Goal: Check status: Check status

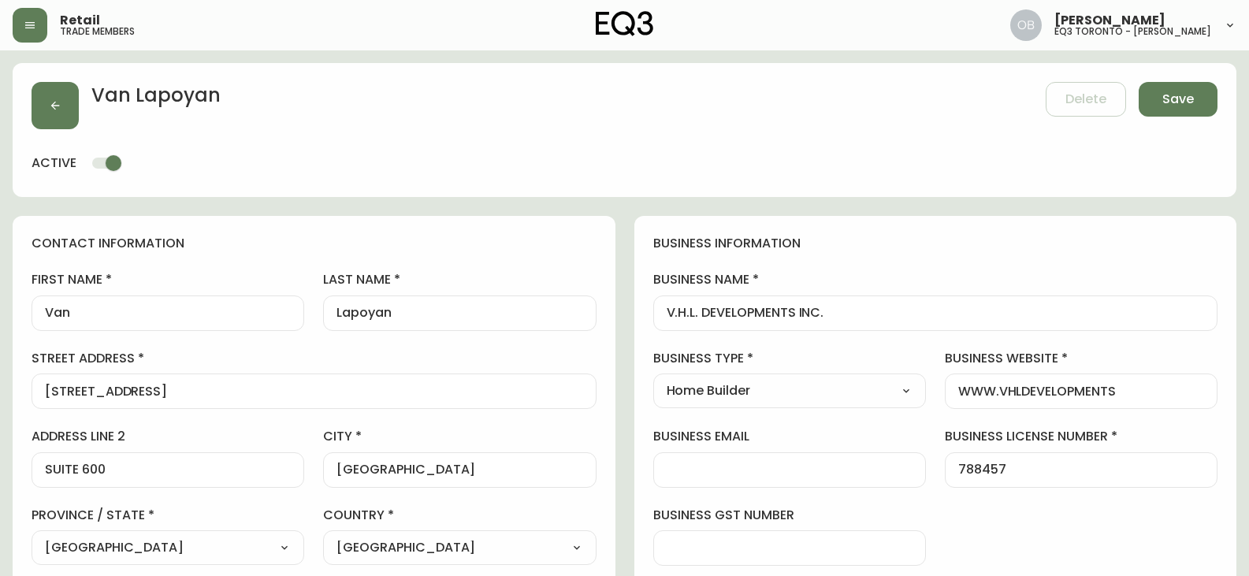
select select "ON"
select select "CA"
select select "Other"
select select "Home Builder"
select select "cjw10z96s008u6gs0ccm7hd19"
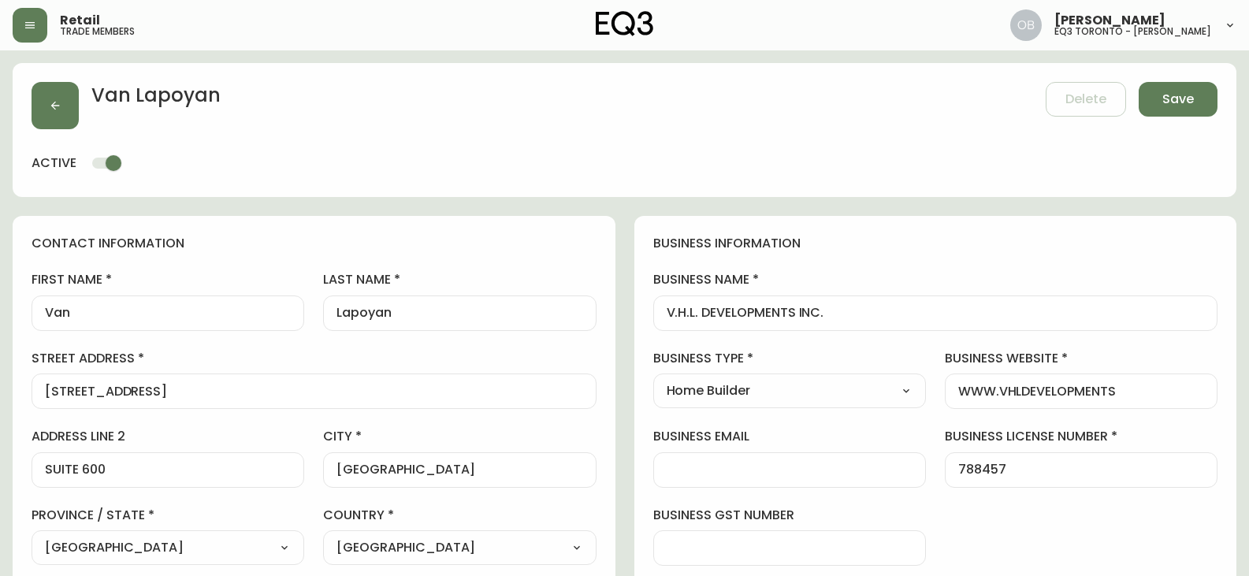
select select "false"
click at [60, 100] on icon "button" at bounding box center [55, 105] width 13 height 13
click at [1162, 96] on span "Save" at bounding box center [1178, 99] width 32 height 17
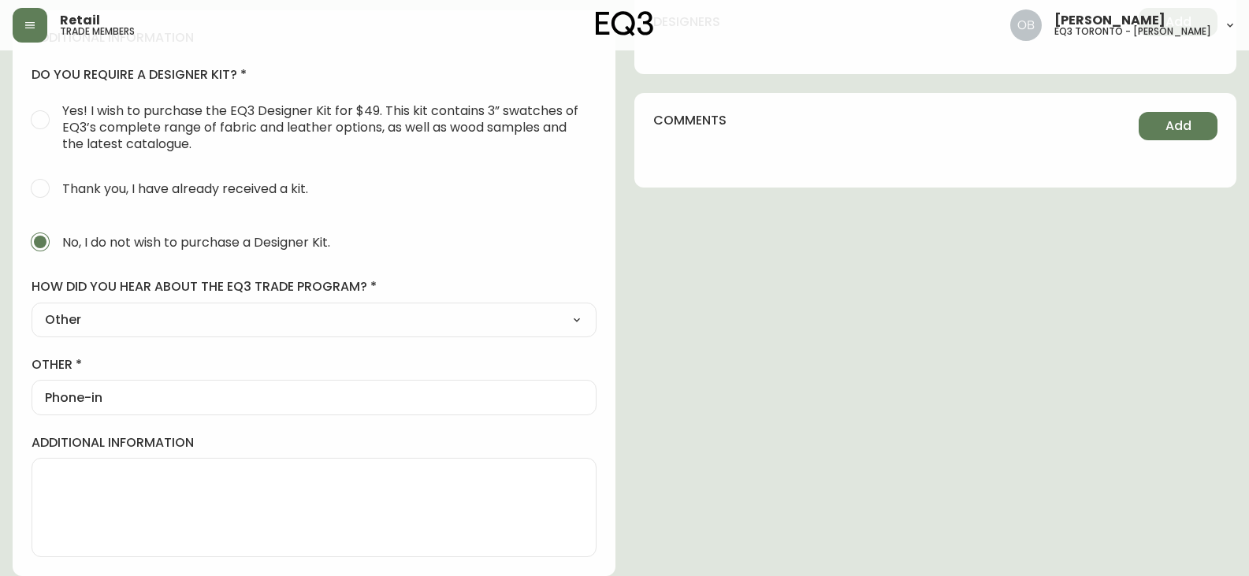
scroll to position [455, 0]
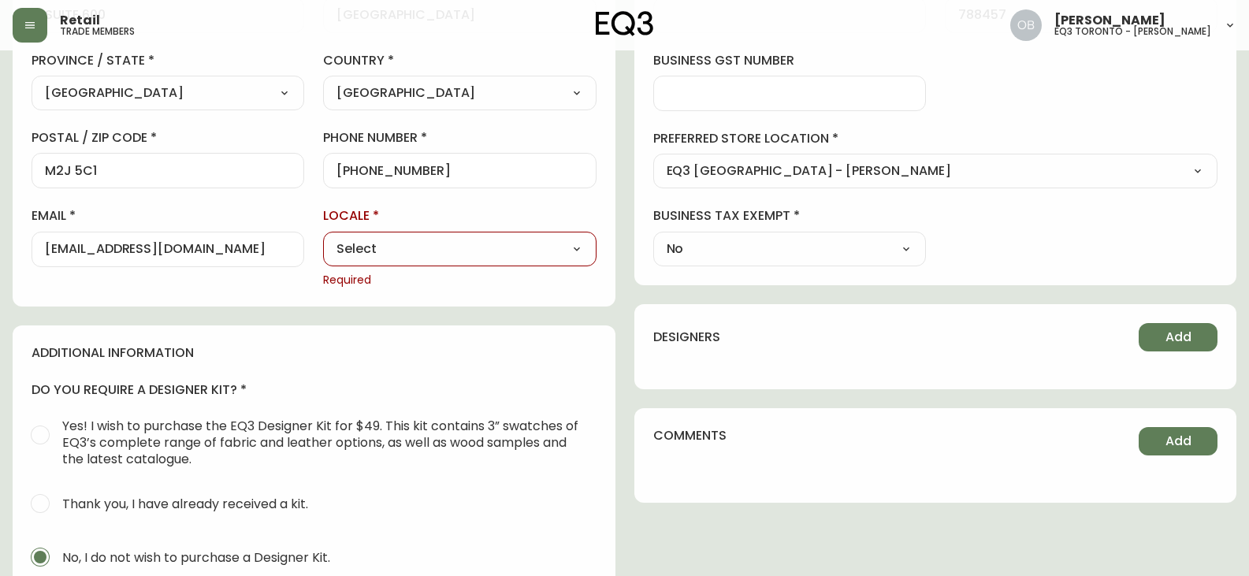
drag, startPoint x: 470, startPoint y: 254, endPoint x: 460, endPoint y: 257, distance: 10.7
click at [470, 254] on select "Select CA_EN [GEOGRAPHIC_DATA] US_EN" at bounding box center [459, 249] width 273 height 24
select select "CA_EN"
click at [323, 237] on select "Select CA_EN [GEOGRAPHIC_DATA] US_EN" at bounding box center [459, 249] width 273 height 24
type input "CA_EN"
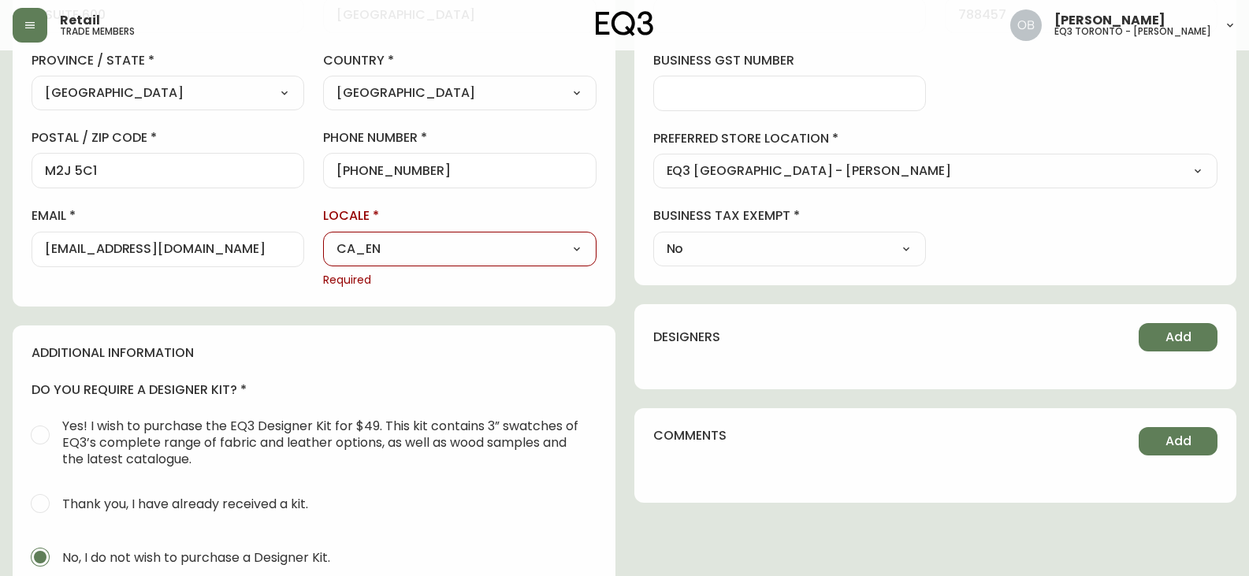
scroll to position [0, 0]
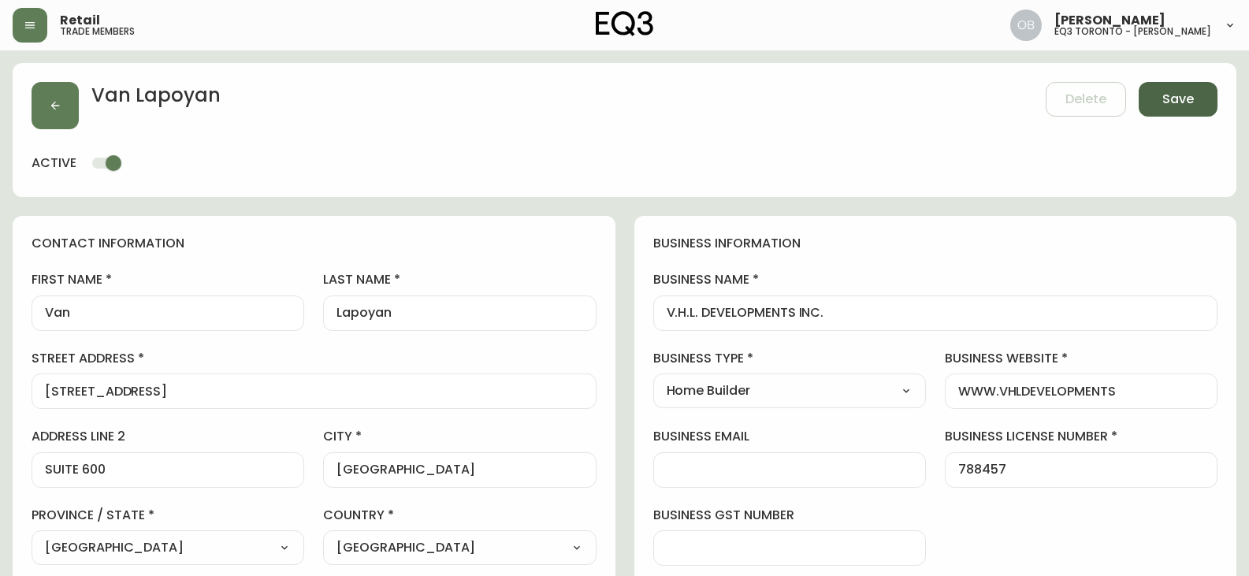
click at [1181, 95] on span "Save" at bounding box center [1178, 99] width 32 height 17
select select
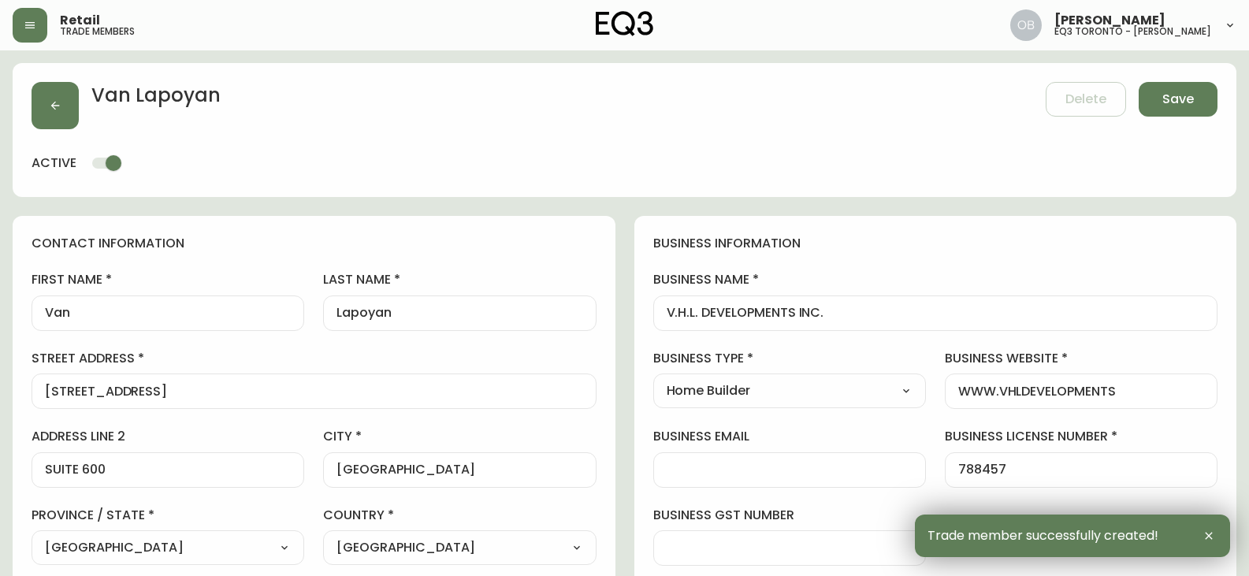
type input "[PHONE_NUMBER]"
type input "Other"
select select "Other"
click at [66, 100] on button "button" at bounding box center [55, 105] width 47 height 47
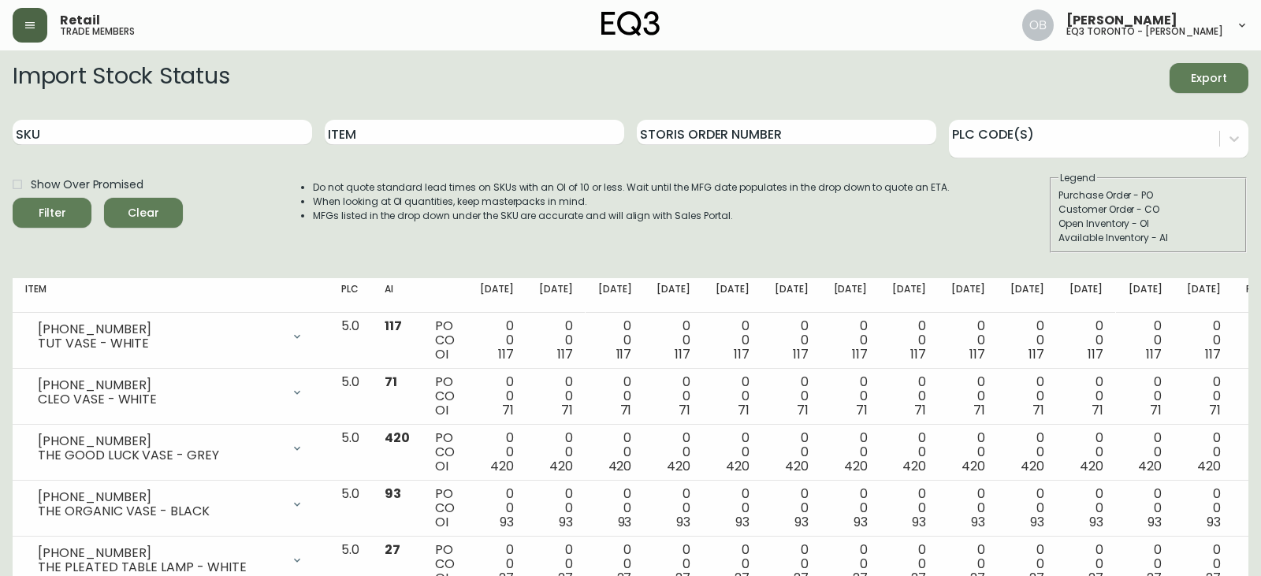
click at [39, 28] on button "button" at bounding box center [30, 25] width 35 height 35
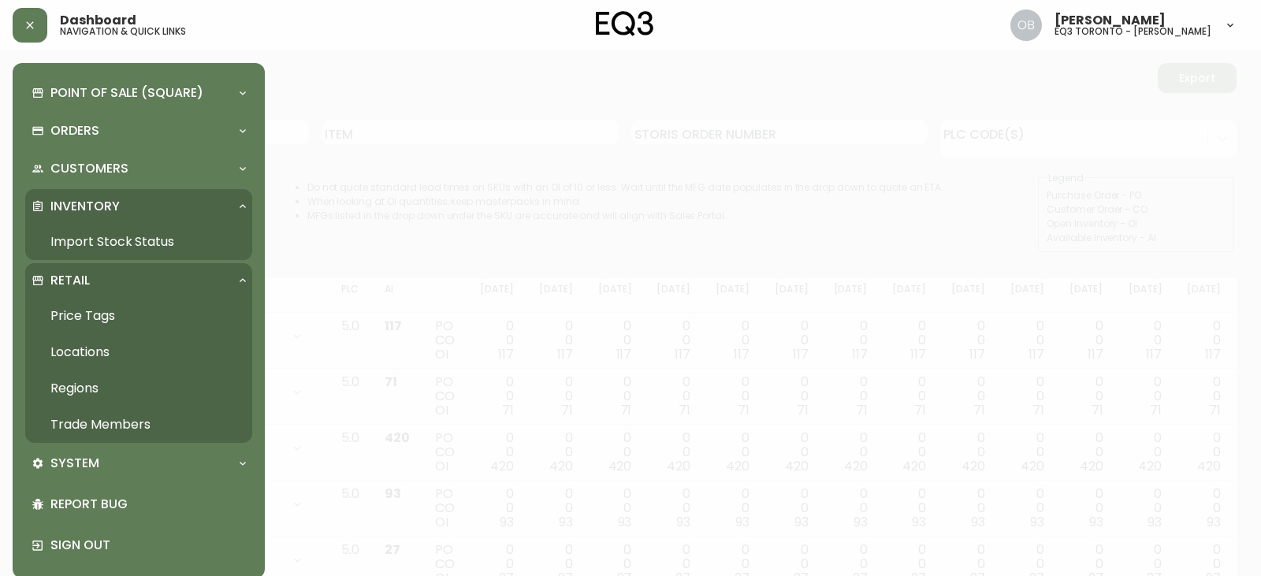
drag, startPoint x: 86, startPoint y: 247, endPoint x: 126, endPoint y: 208, distance: 55.7
click at [86, 247] on link "Import Stock Status" at bounding box center [138, 242] width 227 height 36
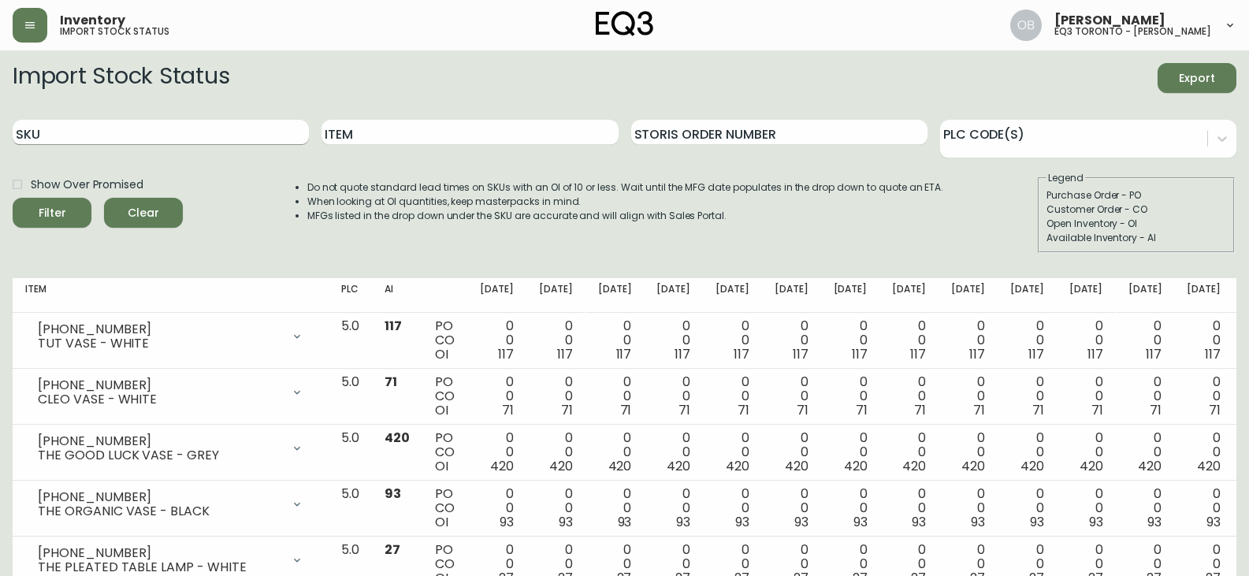
click at [184, 137] on input "SKU" at bounding box center [161, 132] width 296 height 25
paste input "[PHONE_NUMBER]"
click at [13, 198] on button "Filter" at bounding box center [52, 213] width 79 height 30
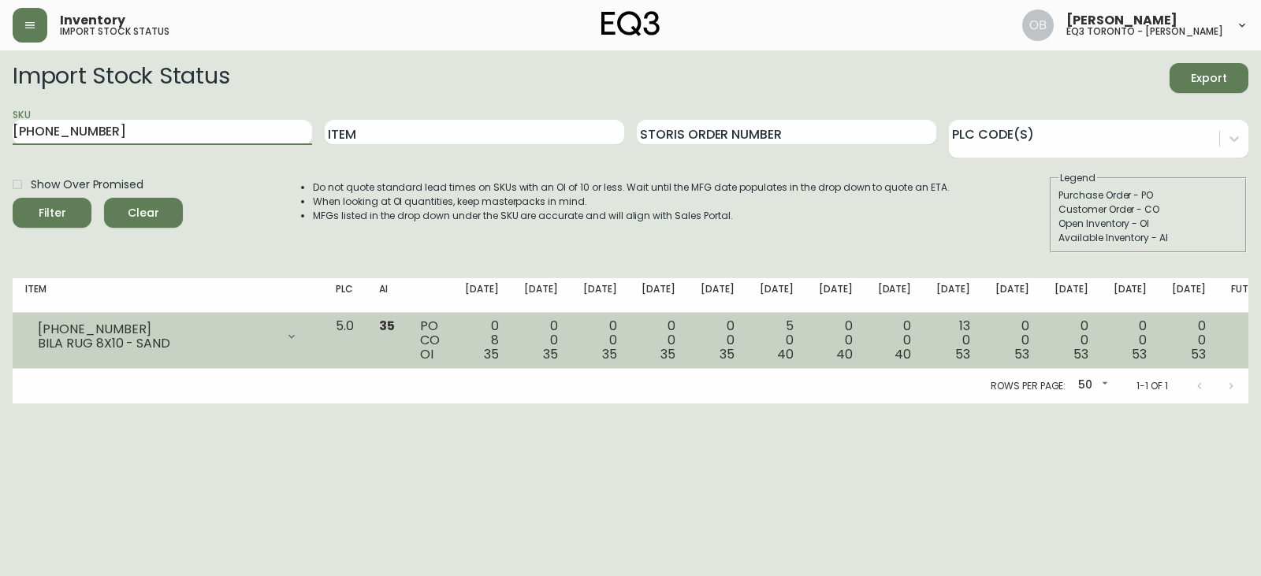
click at [310, 332] on div "[PHONE_NUMBER] BILA RUG 8X10 - SAND" at bounding box center [167, 336] width 285 height 35
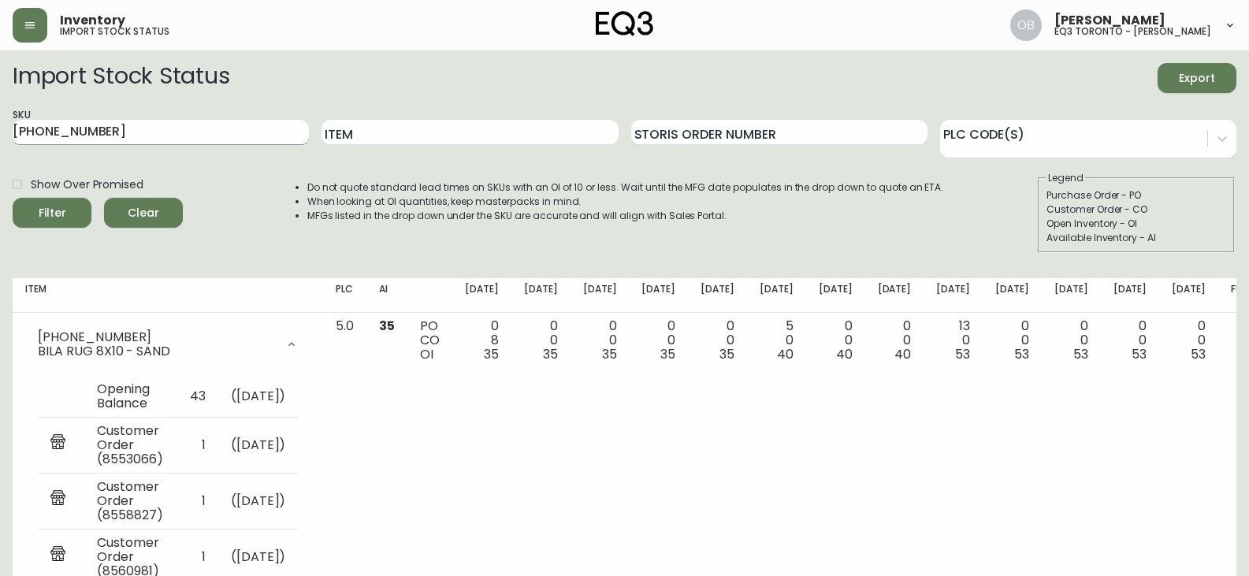
click at [195, 128] on input "[PHONE_NUMBER]" at bounding box center [161, 132] width 296 height 25
paste input "7707-0"
type input "[PHONE_NUMBER]"
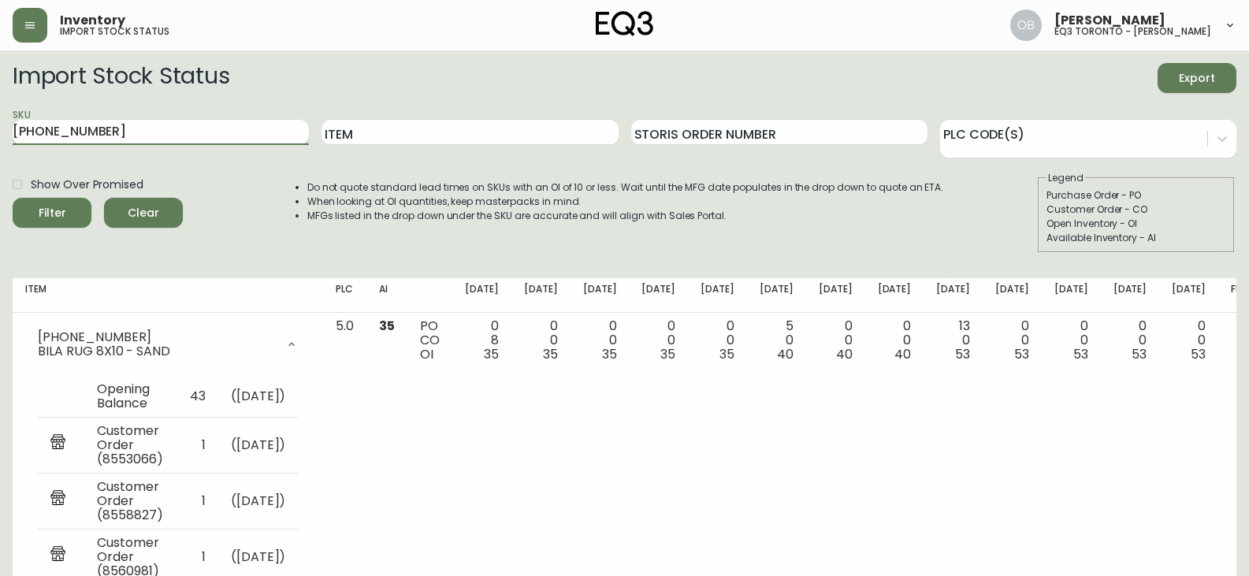
click at [13, 198] on button "Filter" at bounding box center [52, 213] width 79 height 30
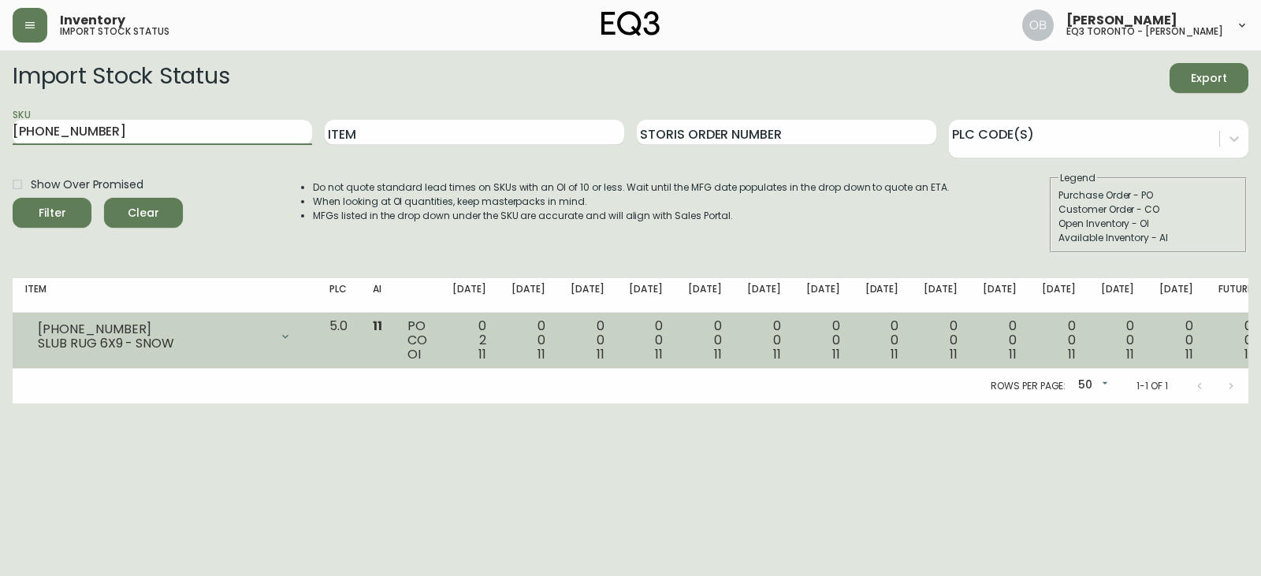
click at [292, 340] on icon at bounding box center [285, 336] width 13 height 13
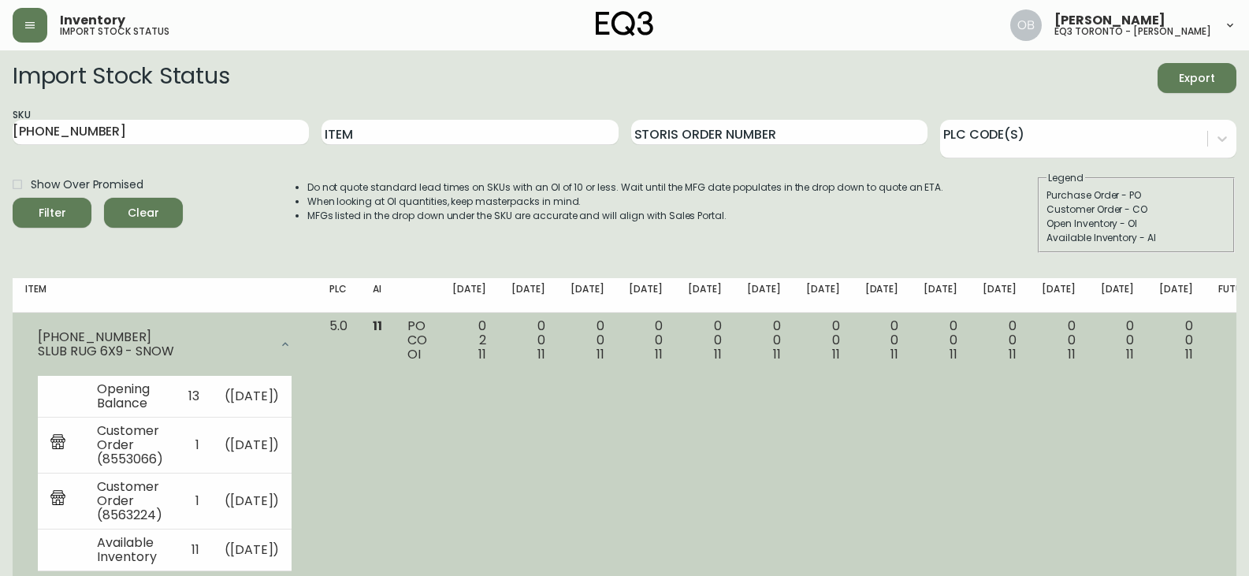
scroll to position [78, 0]
